Goal: Task Accomplishment & Management: Complete application form

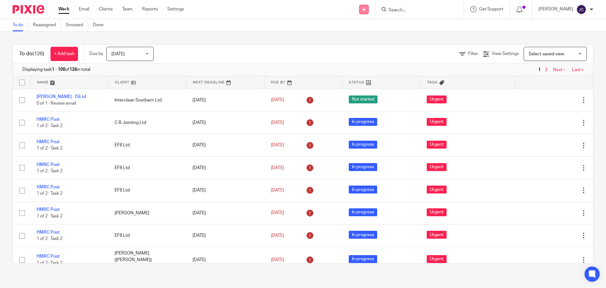
click at [366, 10] on icon at bounding box center [364, 10] width 4 height 4
click at [369, 47] on link "Add client" at bounding box center [373, 48] width 44 height 9
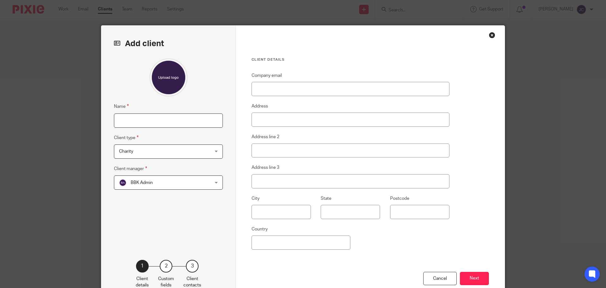
click at [152, 117] on input "Name" at bounding box center [168, 120] width 109 height 14
type input "[PERSON_NAME]"
click at [140, 152] on span "Charity" at bounding box center [160, 151] width 83 height 13
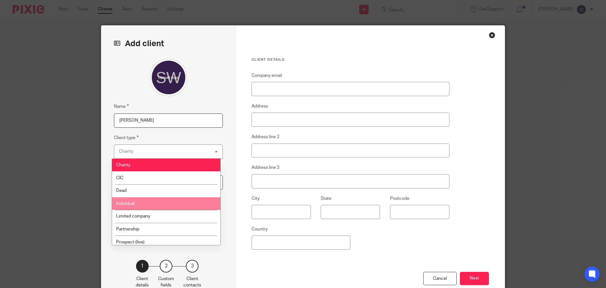
click at [148, 204] on li "Individual" at bounding box center [166, 203] width 108 height 13
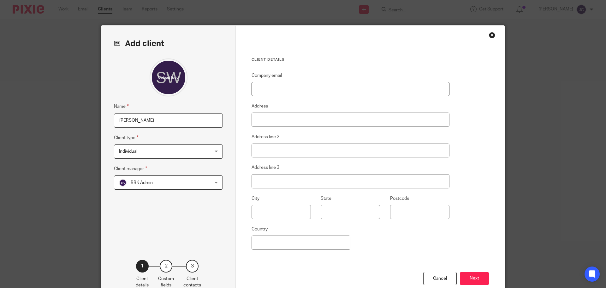
paste input "07595 438 424"
type input "07595 438 424"
drag, startPoint x: 288, startPoint y: 93, endPoint x: 237, endPoint y: 87, distance: 50.9
click at [237, 87] on div "Client details Company email 07595 438 424 Address Address line 2 Address line …" at bounding box center [370, 163] width 269 height 275
paste input "[EMAIL_ADDRESS][DOMAIN_NAME]"
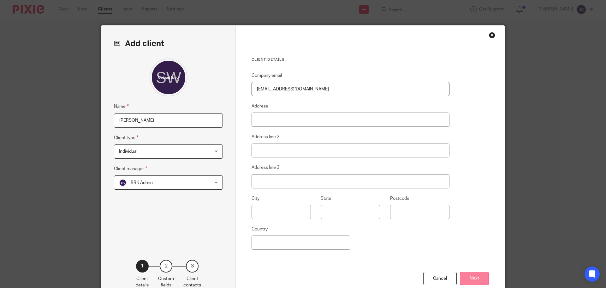
type input "[EMAIL_ADDRESS][DOMAIN_NAME]"
click at [480, 278] on button "Next" at bounding box center [474, 278] width 29 height 14
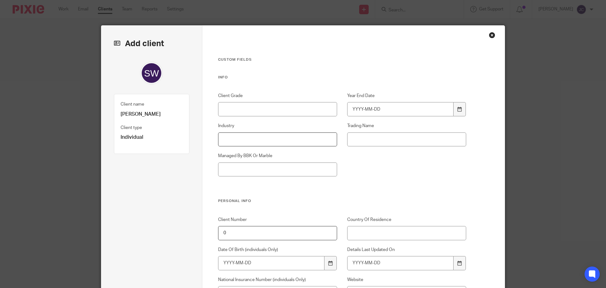
click at [241, 140] on input "Industry" at bounding box center [277, 139] width 119 height 14
paste input "[PERSON_NAME] Advisory Consulting Services (WACS)"
type input "[PERSON_NAME] Advisory Consulting Services (WACS)"
drag, startPoint x: 279, startPoint y: 143, endPoint x: 287, endPoint y: 128, distance: 16.5
click at [280, 143] on input "Industry" at bounding box center [277, 139] width 119 height 14
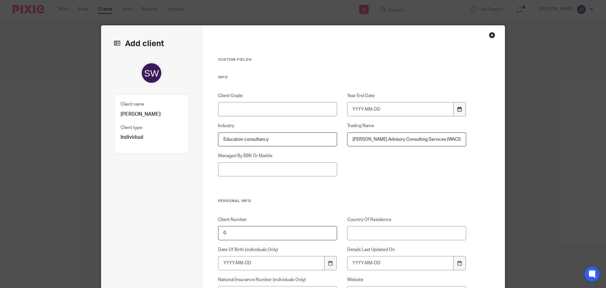
type input "Education consultancy"
click at [456, 112] on div at bounding box center [460, 109] width 12 height 14
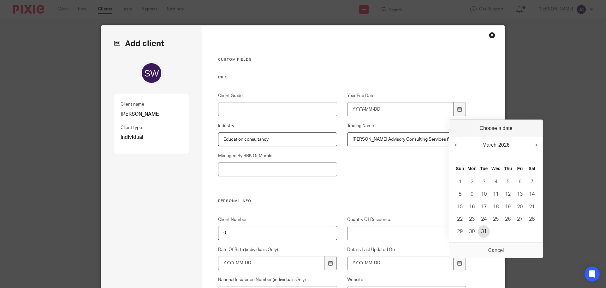
type input "2026-03-31"
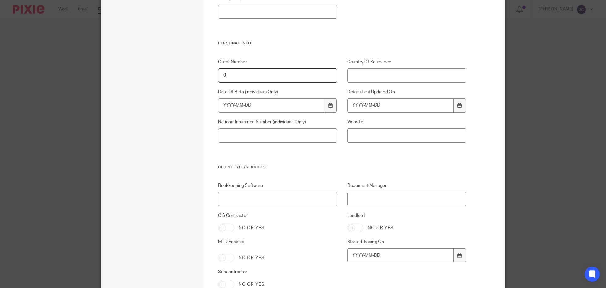
scroll to position [158, 0]
click at [458, 109] on div at bounding box center [460, 105] width 12 height 14
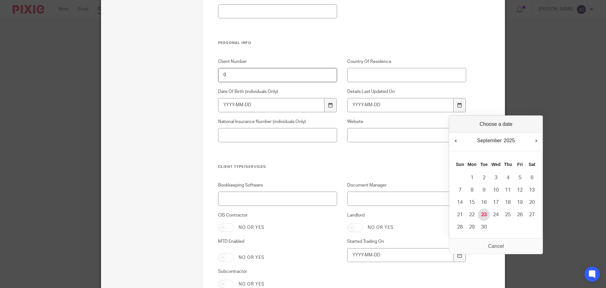
type input "2025-09-23"
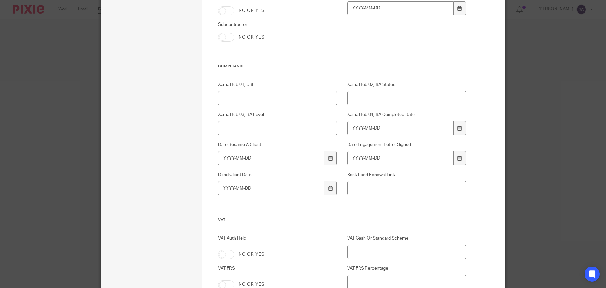
scroll to position [410, 0]
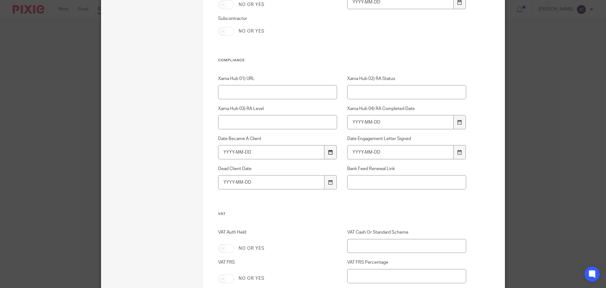
click at [329, 154] on icon at bounding box center [330, 152] width 5 height 5
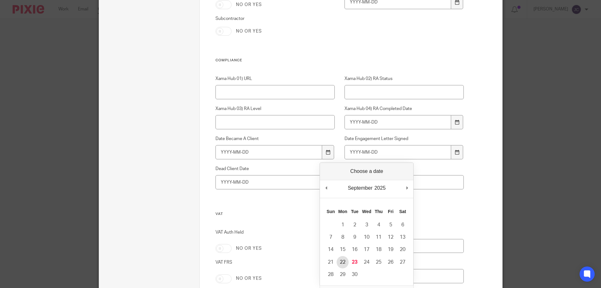
click at [339, 257] on td "22" at bounding box center [343, 262] width 12 height 12
type input "2025-09-22"
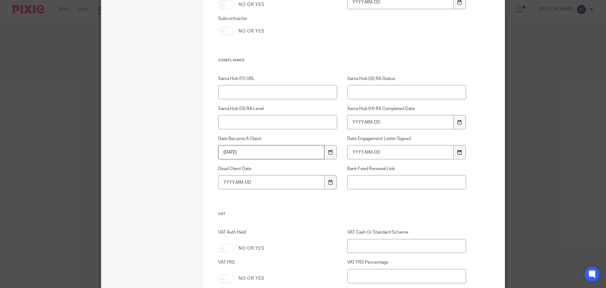
click at [457, 154] on icon at bounding box center [459, 152] width 5 height 5
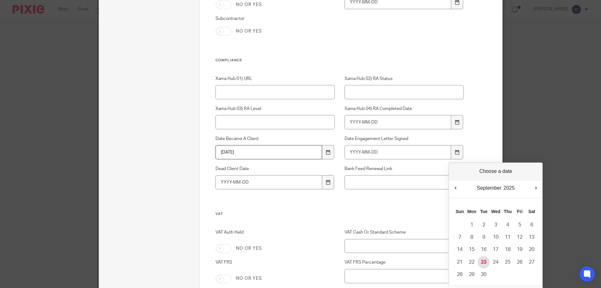
type input "2025-09-23"
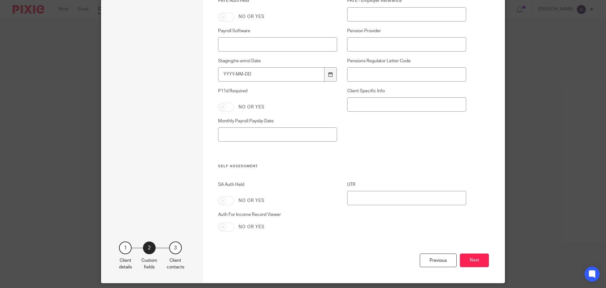
scroll to position [999, 0]
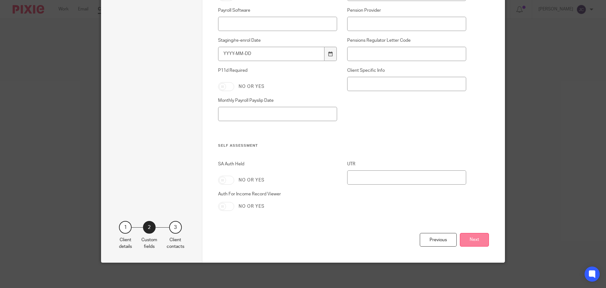
click at [461, 236] on button "Next" at bounding box center [474, 240] width 29 height 14
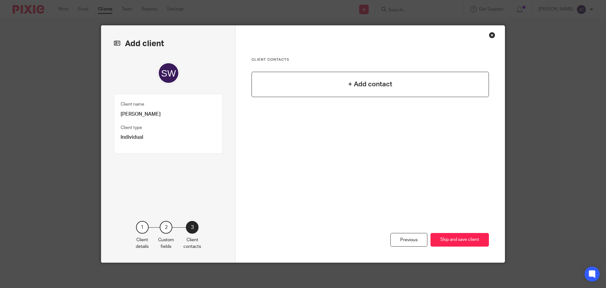
click at [358, 84] on h4 "+ Add contact" at bounding box center [370, 84] width 44 height 10
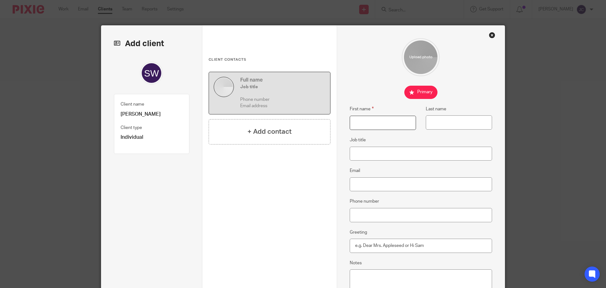
click at [353, 126] on input "First name" at bounding box center [383, 123] width 66 height 14
type input "Simon"
type input "Watkins"
click at [361, 184] on input "Email" at bounding box center [421, 184] width 143 height 14
paste input "simonwatkins1@me.com"
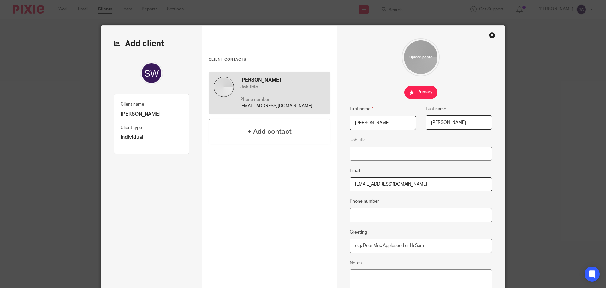
type input "simonwatkins1@me.com"
click at [354, 216] on input "Phone number" at bounding box center [421, 215] width 143 height 14
paste input "07877 631085"
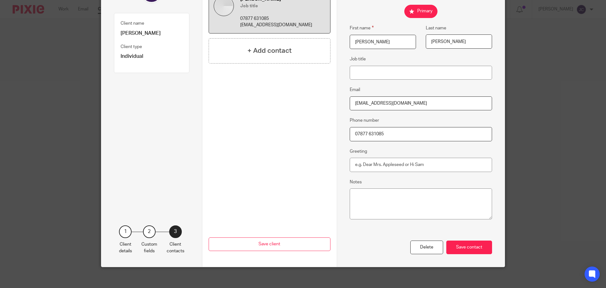
scroll to position [85, 0]
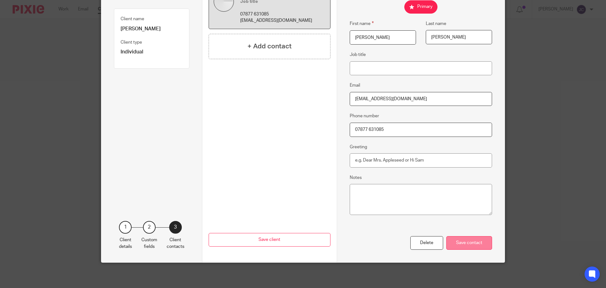
type input "07877 631085"
click at [469, 244] on div "Save contact" at bounding box center [469, 243] width 46 height 14
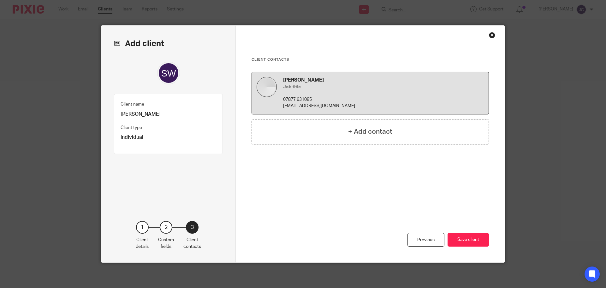
click at [469, 244] on button "Save client" at bounding box center [468, 240] width 41 height 14
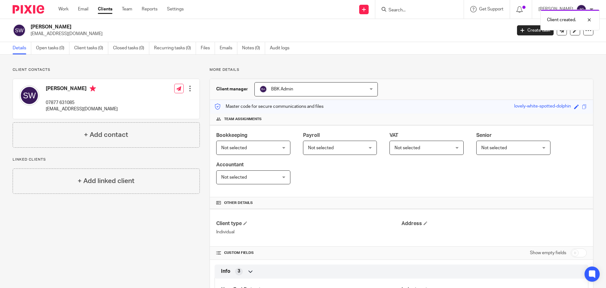
click at [236, 144] on span "Not selected" at bounding box center [248, 147] width 55 height 13
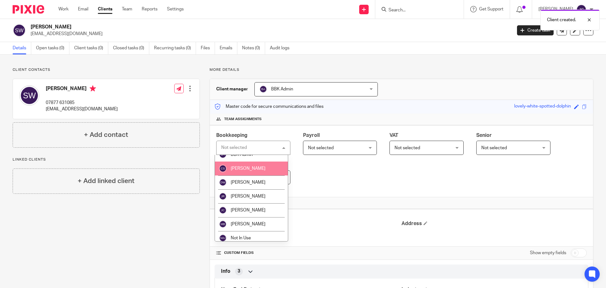
scroll to position [32, 0]
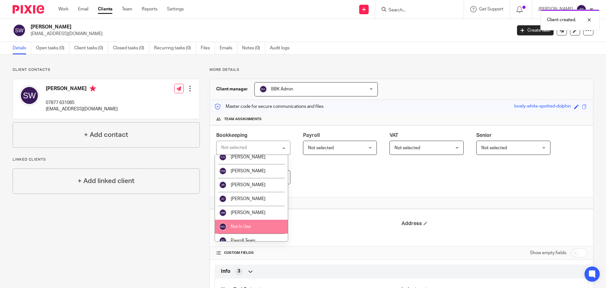
click at [253, 223] on li "Not In Use" at bounding box center [251, 226] width 73 height 14
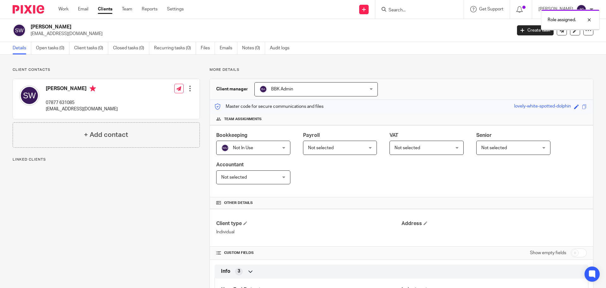
click at [321, 145] on span "Not selected" at bounding box center [335, 147] width 55 height 13
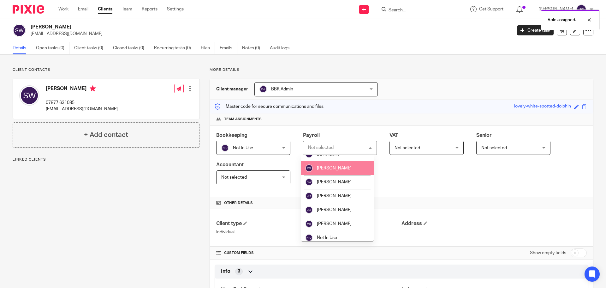
scroll to position [32, 0]
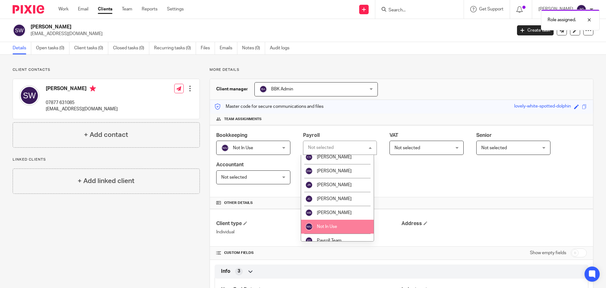
click at [330, 227] on span "Not In Use" at bounding box center [327, 226] width 20 height 4
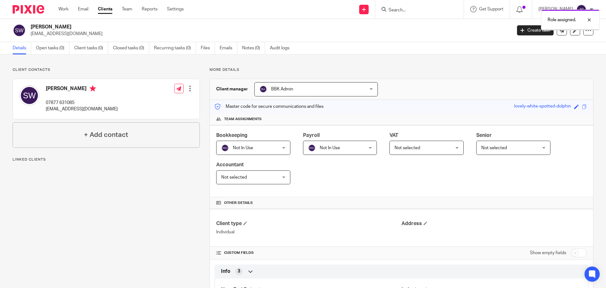
click at [405, 151] on span "Not selected" at bounding box center [422, 147] width 55 height 13
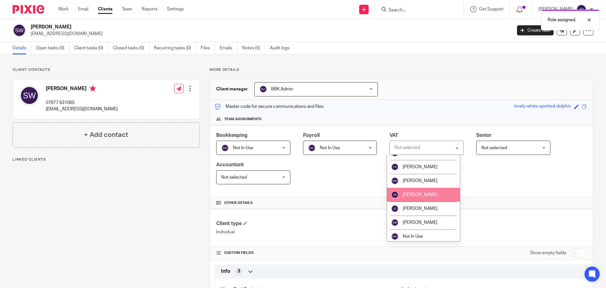
scroll to position [32, 0]
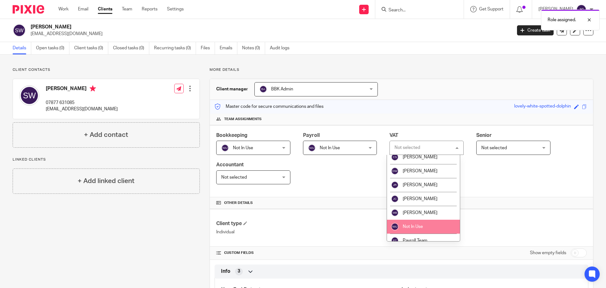
click at [404, 224] on li "Not In Use" at bounding box center [423, 226] width 73 height 14
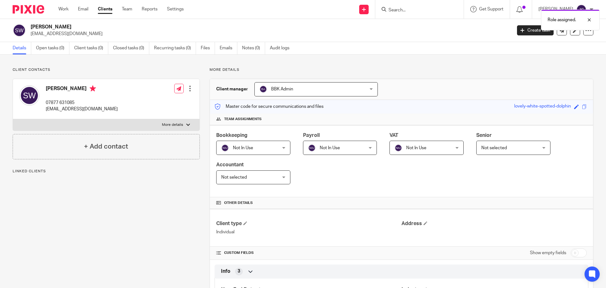
click at [500, 149] on span "Not selected" at bounding box center [494, 148] width 26 height 4
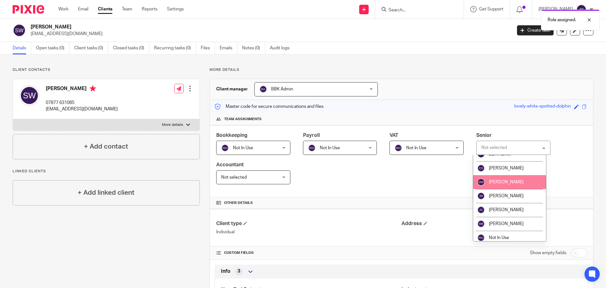
scroll to position [32, 0]
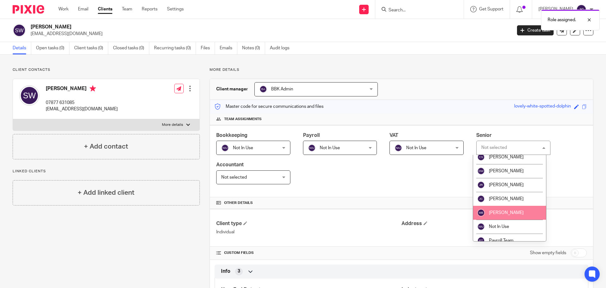
click at [502, 210] on li "[PERSON_NAME]" at bounding box center [509, 213] width 73 height 14
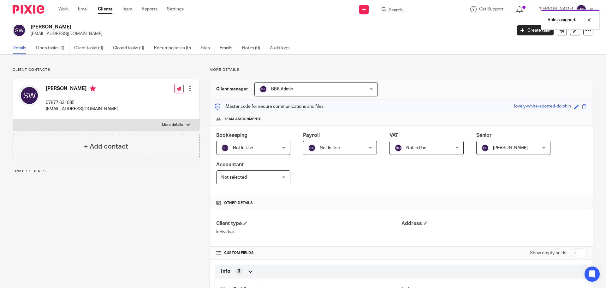
click at [242, 176] on span "Not selected" at bounding box center [234, 177] width 26 height 4
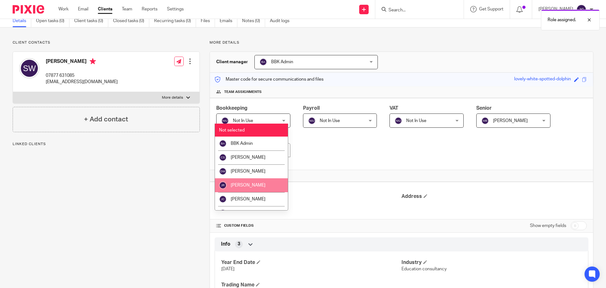
scroll to position [63, 0]
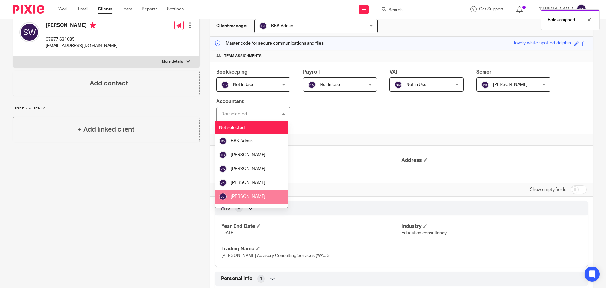
click at [253, 191] on li "[PERSON_NAME]" at bounding box center [251, 196] width 73 height 14
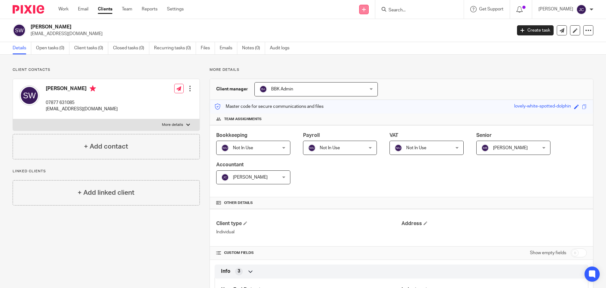
click at [366, 9] on icon at bounding box center [364, 10] width 4 height 4
click at [372, 46] on link "Add client" at bounding box center [373, 48] width 44 height 9
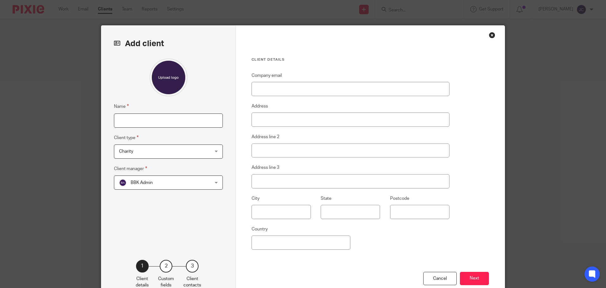
click at [196, 122] on input "Name" at bounding box center [168, 120] width 109 height 14
type input "[PERSON_NAME]"
click at [176, 157] on span "Charity" at bounding box center [160, 151] width 83 height 13
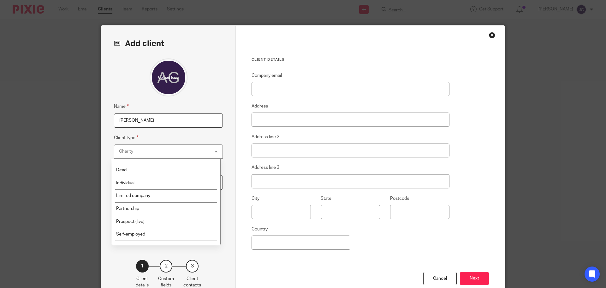
scroll to position [32, 0]
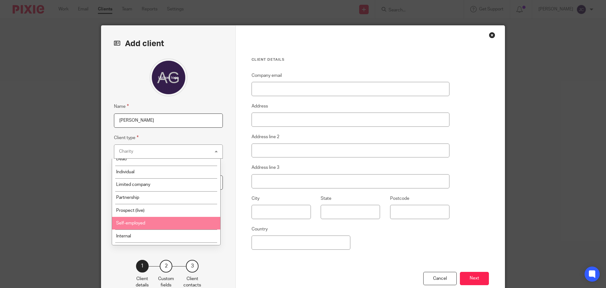
click at [160, 223] on li "Self-employed" at bounding box center [166, 223] width 108 height 13
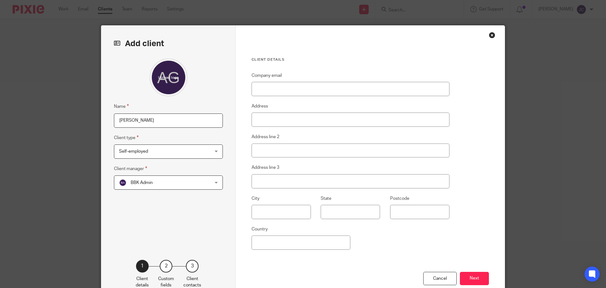
click at [215, 151] on div "Self-employed Self-employed" at bounding box center [168, 151] width 109 height 14
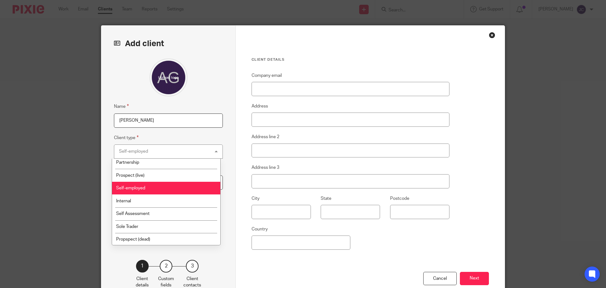
scroll to position [68, 0]
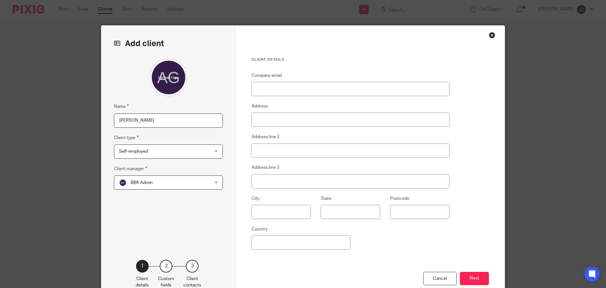
click at [213, 137] on fieldset "Client type Self-employed Self-employed Charity CIC Dead Individual Limited com…" at bounding box center [168, 146] width 109 height 25
click at [471, 275] on button "Next" at bounding box center [474, 278] width 29 height 14
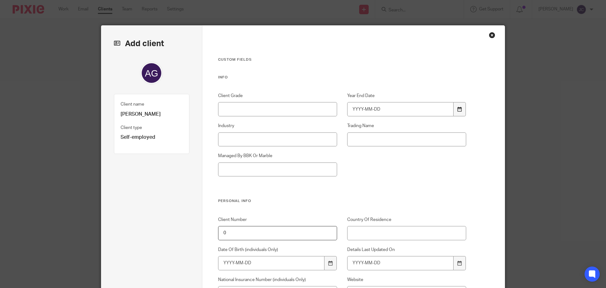
click at [457, 110] on icon at bounding box center [459, 109] width 5 height 5
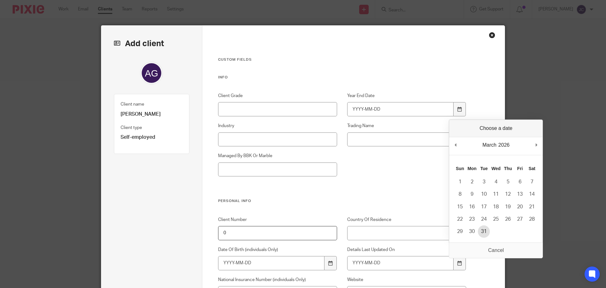
type input "2026-03-31"
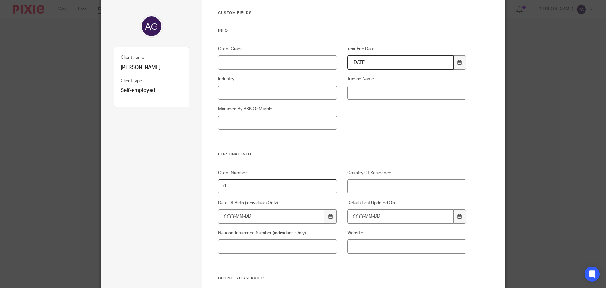
scroll to position [63, 0]
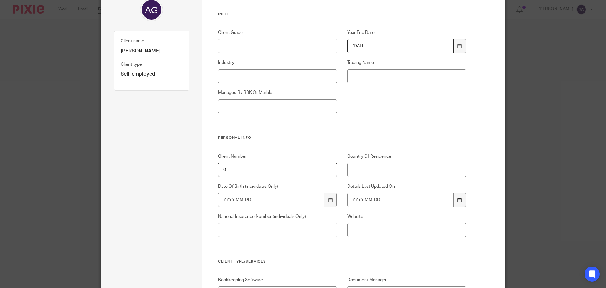
click at [460, 201] on icon at bounding box center [459, 199] width 5 height 5
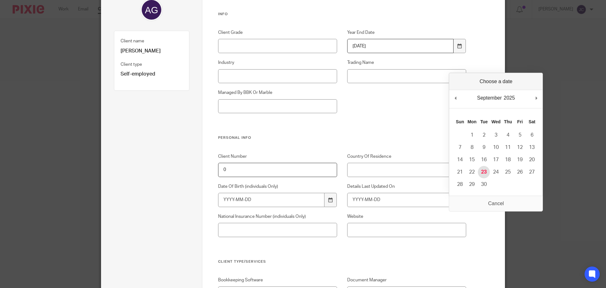
type input "2025-09-23"
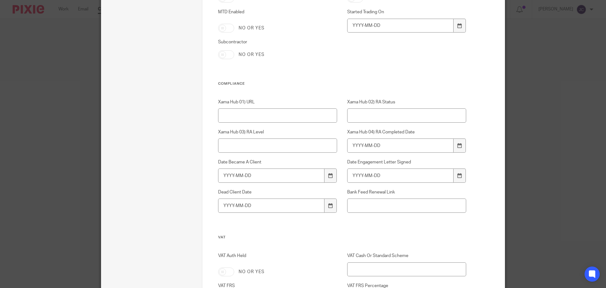
scroll to position [474, 0]
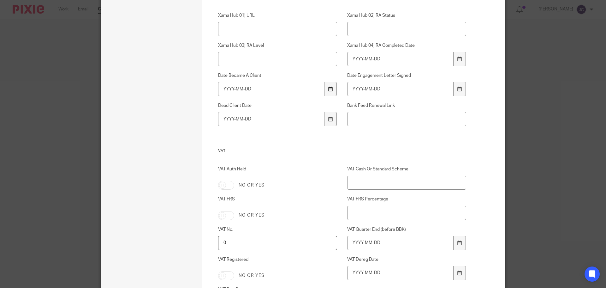
click at [328, 88] on icon at bounding box center [330, 88] width 5 height 5
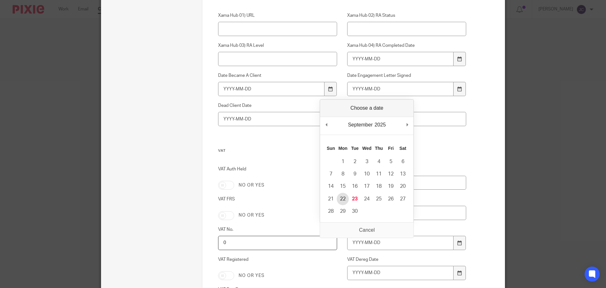
type input "2025-09-22"
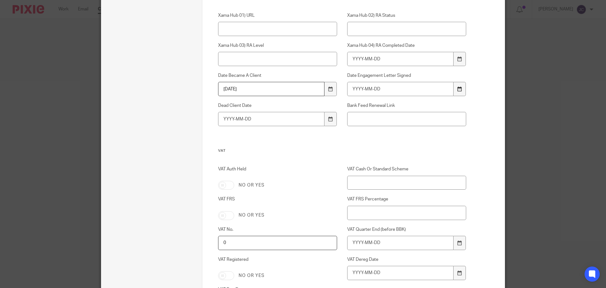
click at [456, 92] on div at bounding box center [460, 89] width 12 height 14
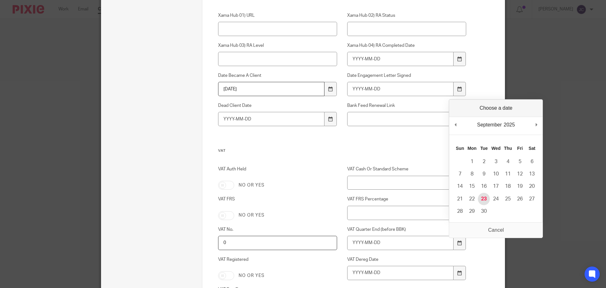
type input "2025-09-23"
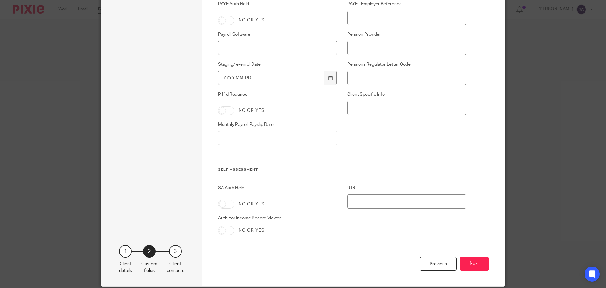
scroll to position [979, 0]
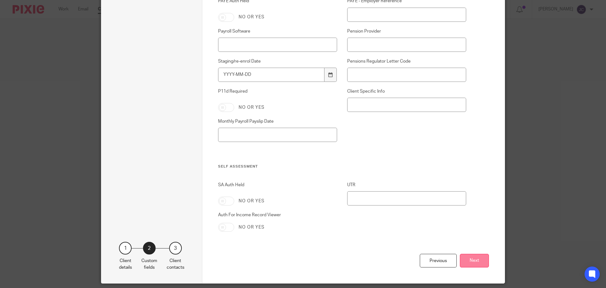
click at [474, 259] on button "Next" at bounding box center [474, 260] width 29 height 14
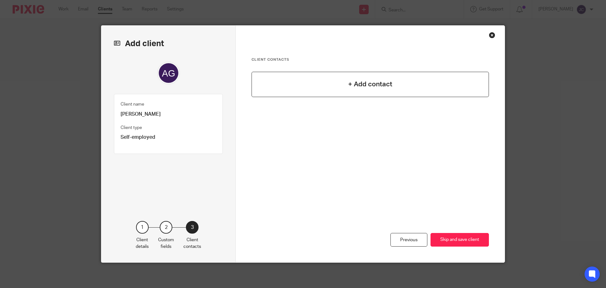
click at [374, 87] on h4 "+ Add contact" at bounding box center [370, 84] width 44 height 10
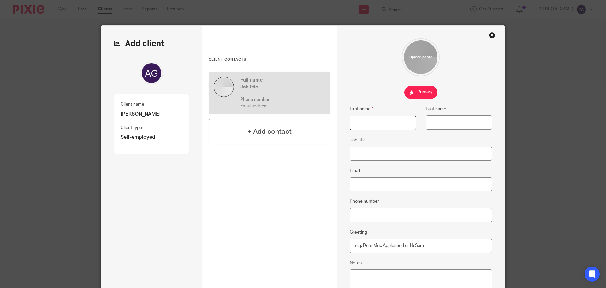
click at [372, 123] on input "First name" at bounding box center [383, 123] width 66 height 14
type input "Ali"
type input "Garner"
click at [355, 185] on input "Email" at bounding box center [421, 184] width 143 height 14
paste input "[EMAIL_ADDRESS][DOMAIN_NAME]"
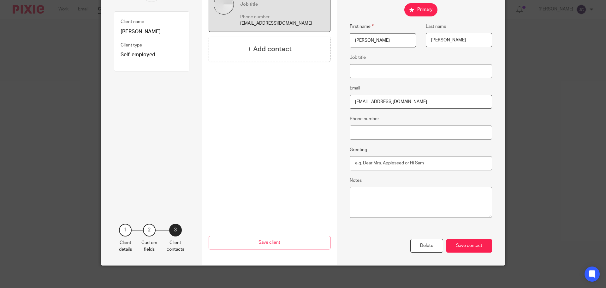
scroll to position [85, 0]
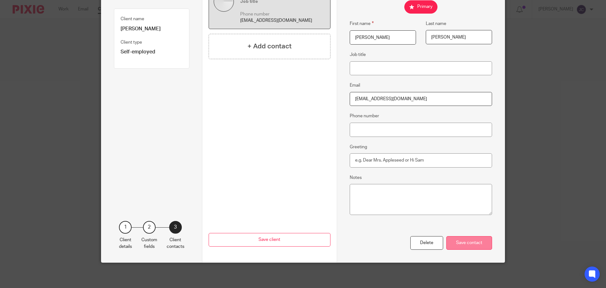
type input "[EMAIL_ADDRESS][DOMAIN_NAME]"
click at [475, 243] on div "Save contact" at bounding box center [469, 243] width 46 height 14
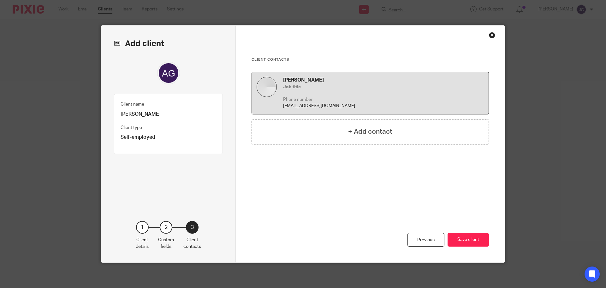
scroll to position [0, 0]
click at [475, 243] on button "Save client" at bounding box center [468, 240] width 41 height 14
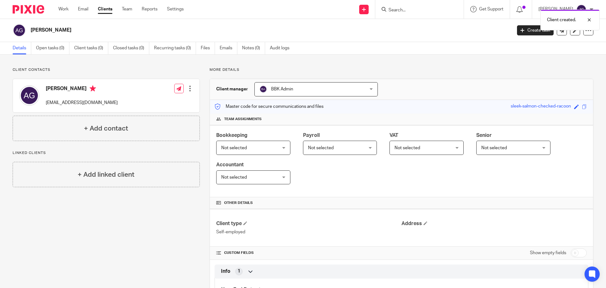
click at [251, 152] on span "Not selected" at bounding box center [248, 147] width 55 height 13
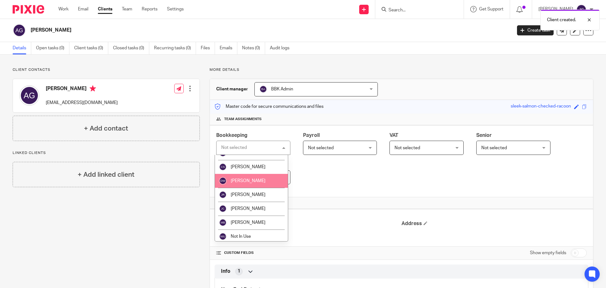
scroll to position [32, 0]
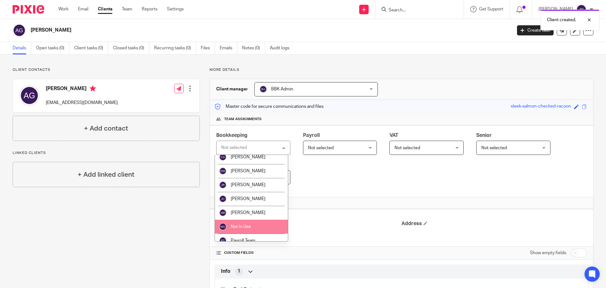
click at [254, 222] on li "Not In Use" at bounding box center [251, 226] width 73 height 14
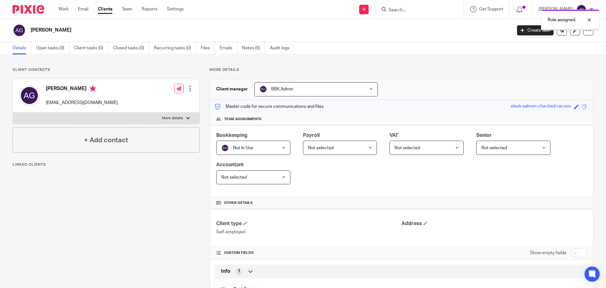
click at [320, 149] on span "Not selected" at bounding box center [321, 148] width 26 height 4
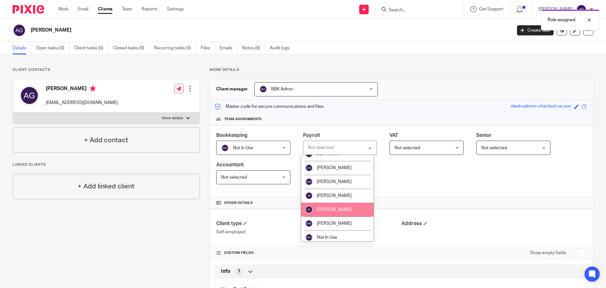
scroll to position [32, 0]
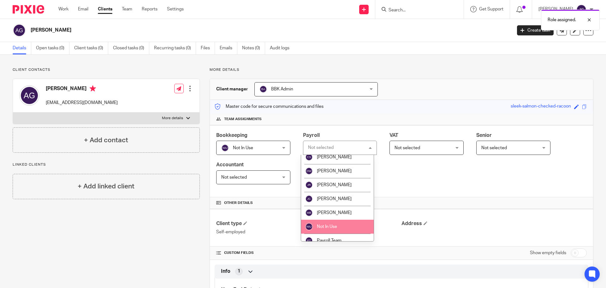
click at [336, 224] on span "Not In Use" at bounding box center [327, 226] width 20 height 4
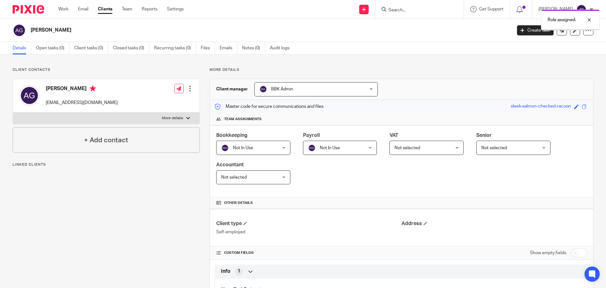
click at [414, 149] on span "Not selected" at bounding box center [408, 148] width 26 height 4
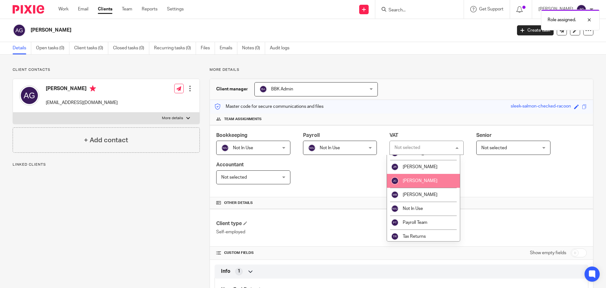
scroll to position [52, 0]
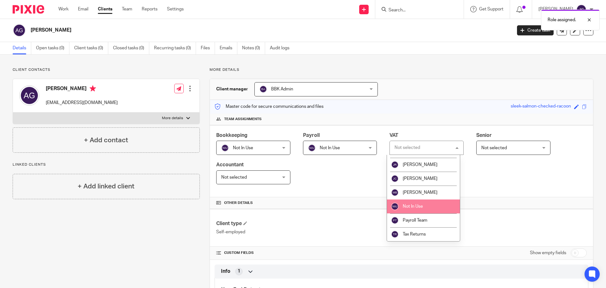
click at [415, 200] on li "Not In Use" at bounding box center [423, 206] width 73 height 14
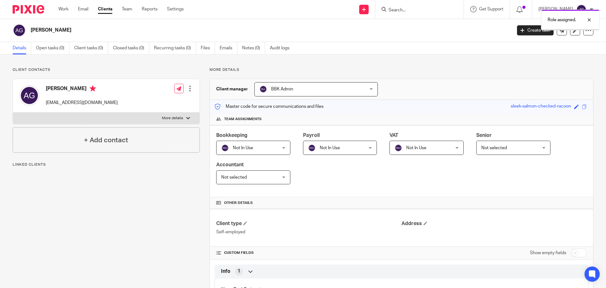
click at [491, 146] on span "Not selected" at bounding box center [494, 148] width 26 height 4
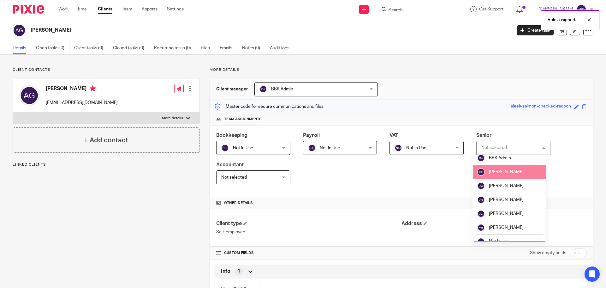
scroll to position [32, 0]
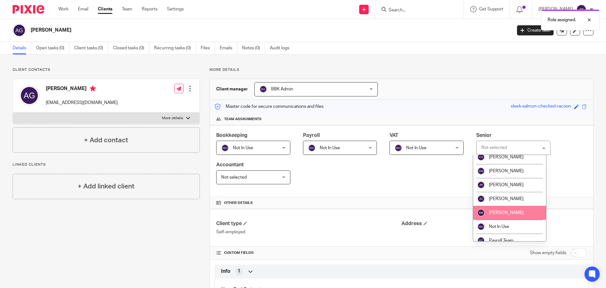
click at [497, 216] on li "[PERSON_NAME]" at bounding box center [509, 213] width 73 height 14
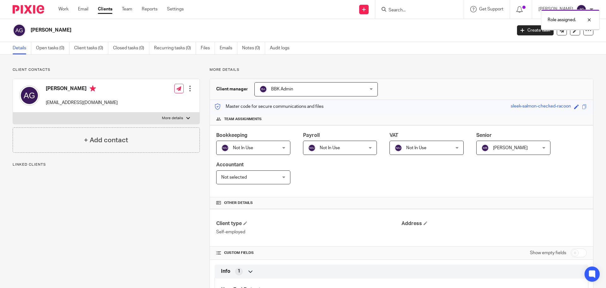
drag, startPoint x: 0, startPoint y: 0, endPoint x: 259, endPoint y: 182, distance: 316.8
click at [259, 182] on span "Not selected" at bounding box center [248, 176] width 55 height 13
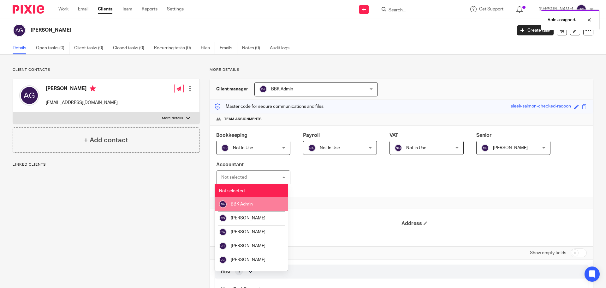
scroll to position [51, 0]
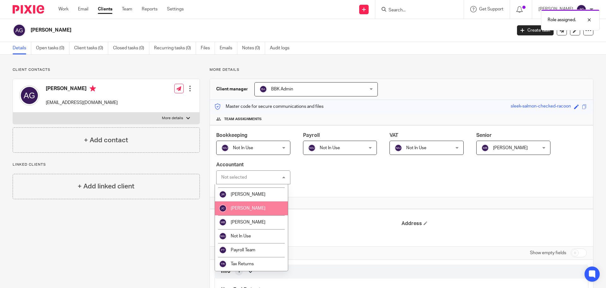
click at [263, 204] on li "[PERSON_NAME]" at bounding box center [251, 208] width 73 height 14
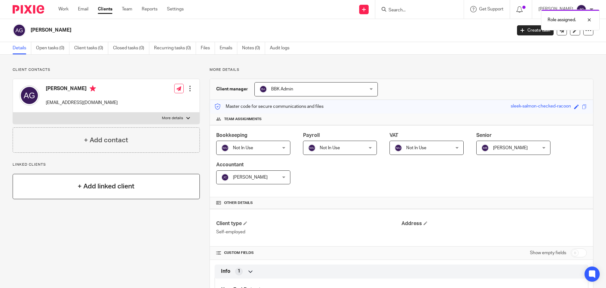
click at [103, 188] on h4 "+ Add linked client" at bounding box center [106, 186] width 57 height 10
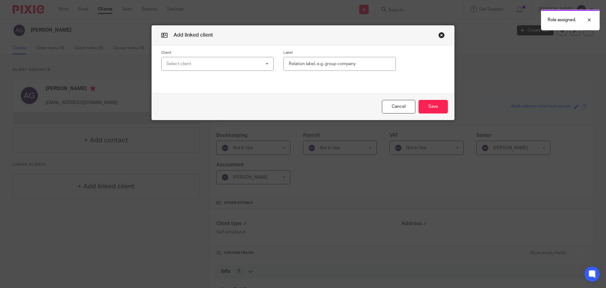
click at [223, 68] on div "Select client" at bounding box center [209, 63] width 86 height 13
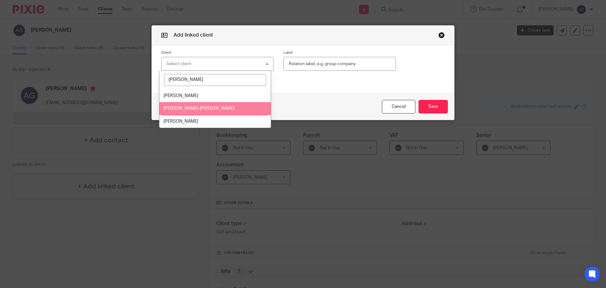
type input "simon"
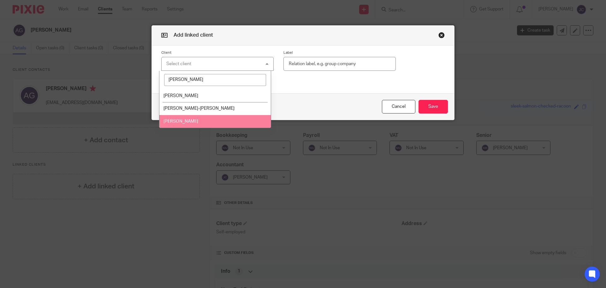
click at [207, 116] on li "[PERSON_NAME]" at bounding box center [215, 121] width 112 height 13
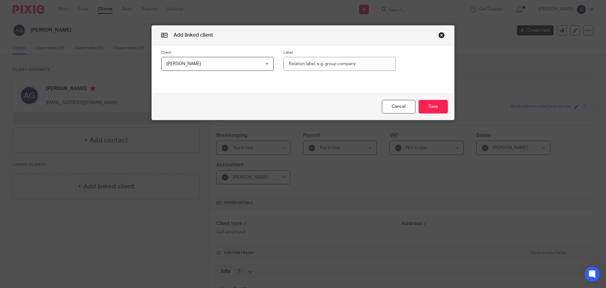
click at [299, 61] on input "text" at bounding box center [339, 64] width 112 height 14
type input "Spouse"
click at [431, 104] on button "Save" at bounding box center [433, 107] width 29 height 14
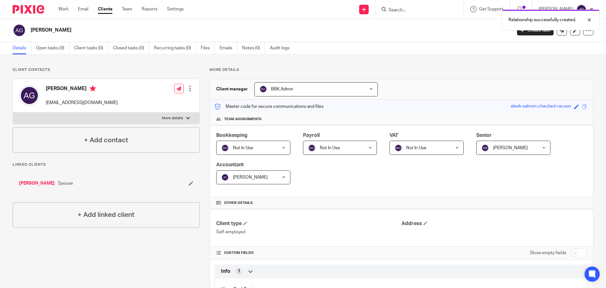
click at [37, 182] on link "[PERSON_NAME]" at bounding box center [37, 183] width 36 height 6
